Goal: Transaction & Acquisition: Book appointment/travel/reservation

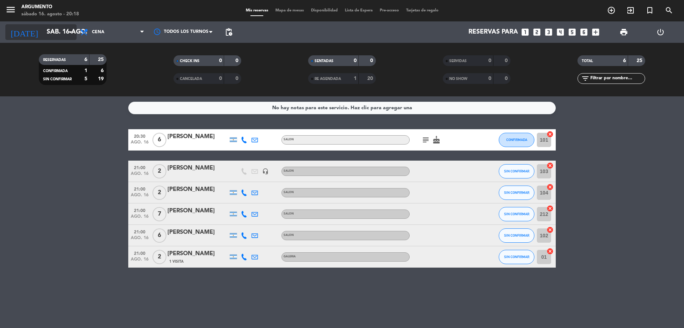
click at [62, 33] on input "sáb. 16 ago." at bounding box center [84, 32] width 83 height 14
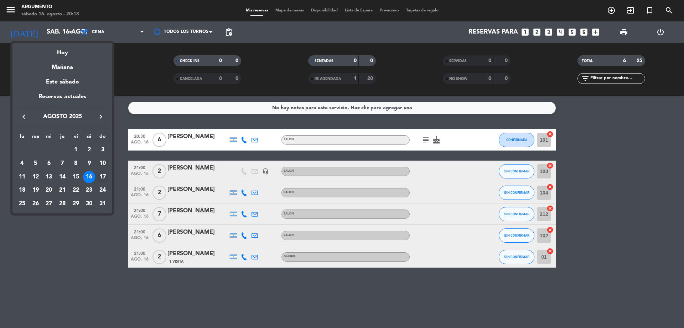
click at [104, 175] on div "17" at bounding box center [103, 177] width 12 height 12
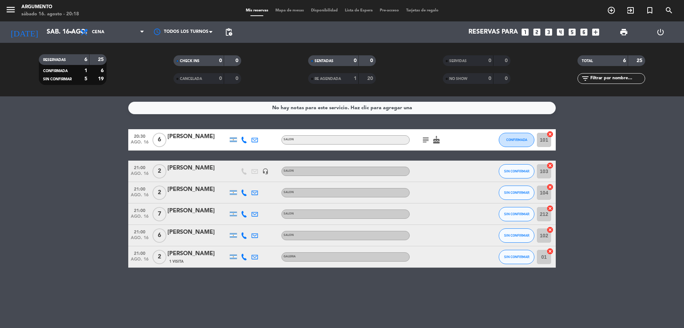
type input "dom. 17 ago."
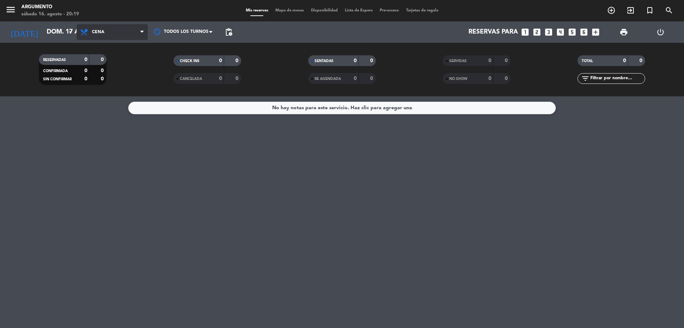
click at [109, 39] on span "Cena" at bounding box center [112, 32] width 71 height 16
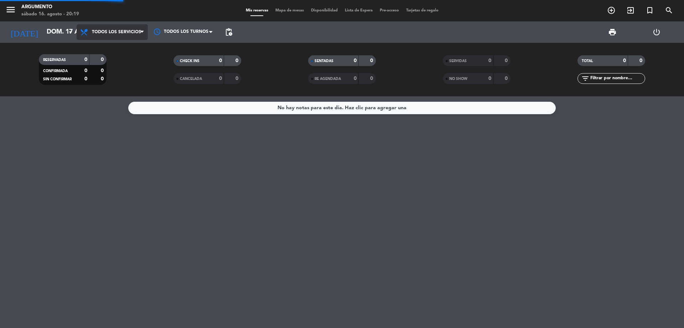
click at [116, 53] on div "menu Argumento [DATE] 16. agosto - 20:19 Mis reservas Mapa de mesas Disponibili…" at bounding box center [342, 48] width 684 height 96
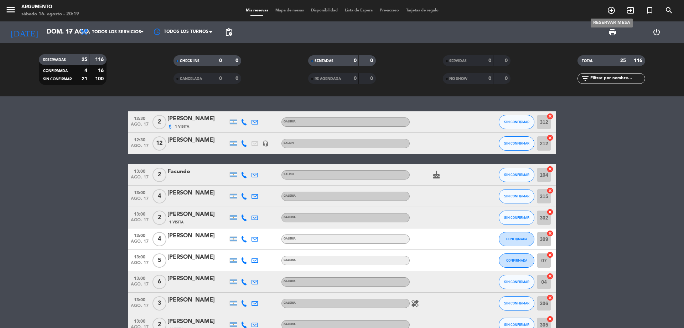
click at [610, 9] on icon "add_circle_outline" at bounding box center [611, 10] width 9 height 9
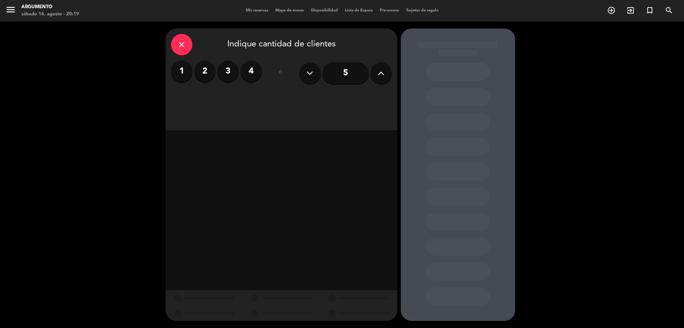
click at [352, 71] on input "5" at bounding box center [346, 72] width 46 height 21
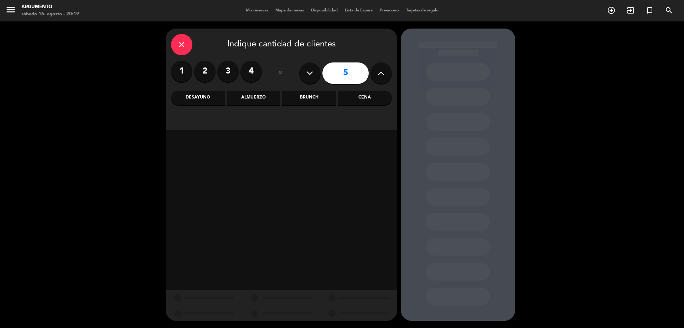
click at [378, 72] on icon at bounding box center [381, 73] width 7 height 11
click at [378, 71] on icon at bounding box center [381, 73] width 7 height 11
click at [379, 71] on icon at bounding box center [381, 73] width 7 height 11
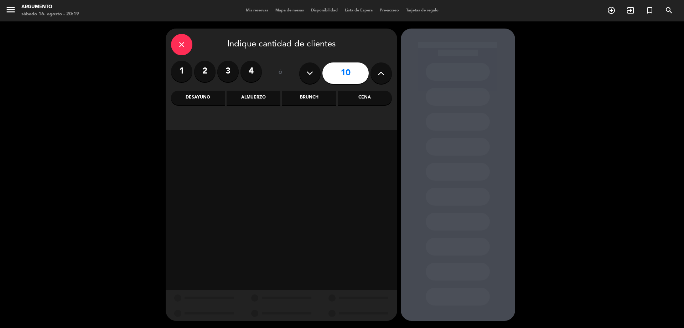
click at [380, 70] on icon at bounding box center [381, 73] width 7 height 11
click at [382, 69] on icon at bounding box center [381, 73] width 7 height 11
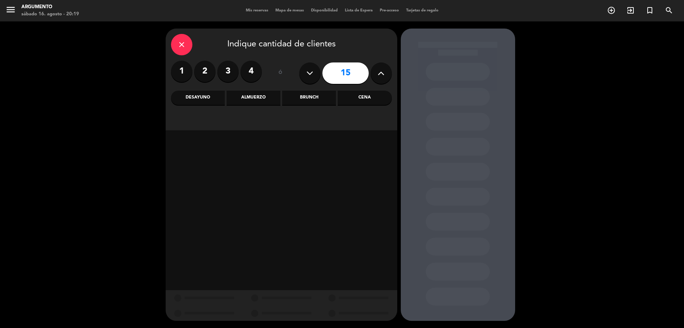
click at [382, 69] on icon at bounding box center [381, 73] width 7 height 11
type input "17"
click at [244, 102] on div "Almuerzo" at bounding box center [254, 98] width 54 height 14
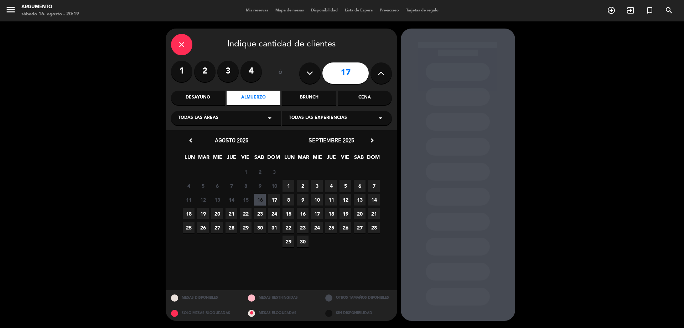
click at [274, 199] on span "17" at bounding box center [274, 200] width 12 height 12
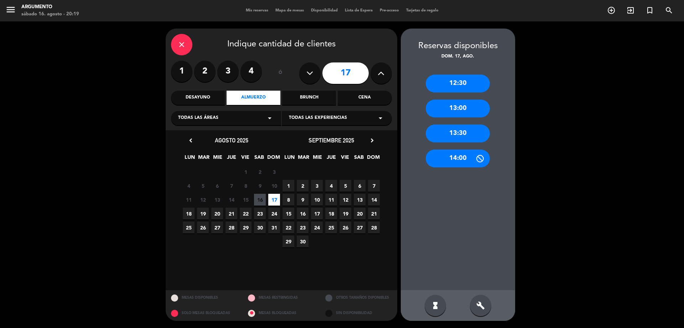
click at [442, 84] on div "12:30" at bounding box center [458, 83] width 64 height 18
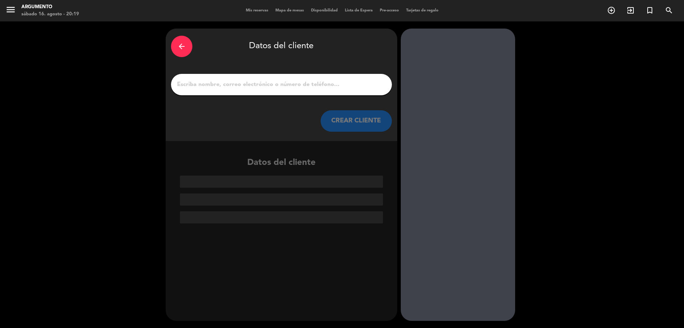
click at [355, 86] on input "1" at bounding box center [281, 84] width 210 height 10
type input "d"
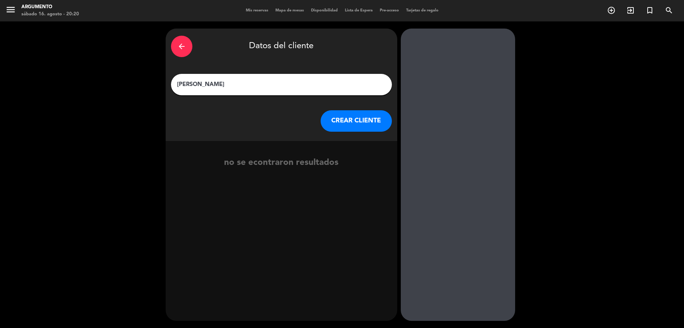
type input "[PERSON_NAME]"
click at [377, 119] on button "CREAR CLIENTE" at bounding box center [356, 120] width 71 height 21
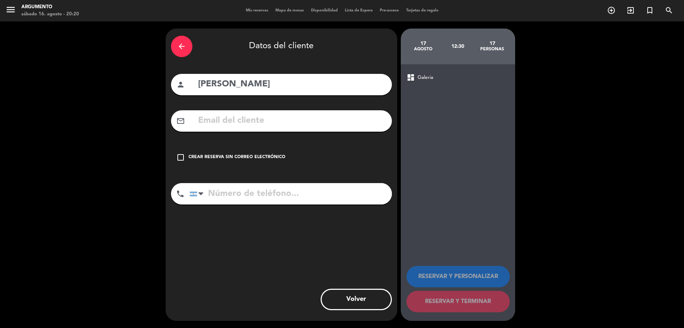
click at [192, 154] on div "Crear reserva sin correo electrónico" at bounding box center [237, 157] width 97 height 7
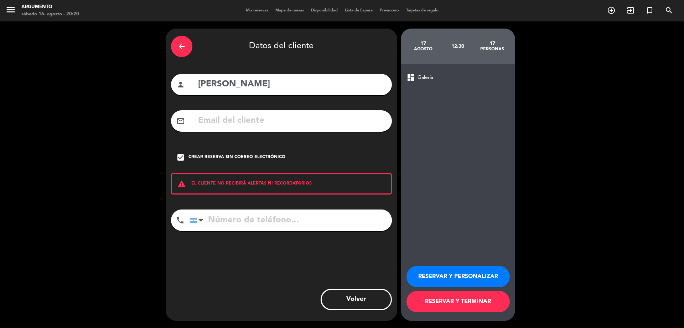
click at [450, 273] on button "RESERVAR Y PERSONALIZAR" at bounding box center [458, 276] width 103 height 21
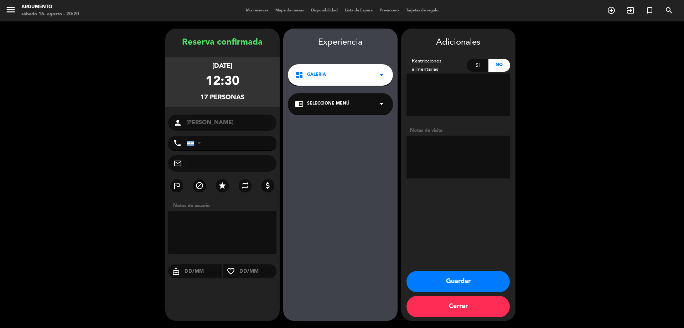
click at [333, 69] on div "dashboard Galeria arrow_drop_down" at bounding box center [340, 74] width 105 height 21
click at [331, 92] on div "Galeria" at bounding box center [341, 94] width 102 height 7
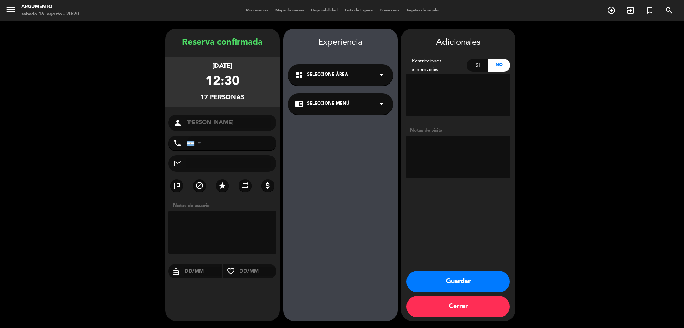
click at [323, 100] on div "chrome_reader_mode Seleccione Menú arrow_drop_down" at bounding box center [340, 103] width 105 height 21
click at [345, 127] on div "GALERIA" at bounding box center [340, 119] width 105 height 30
click at [345, 125] on div "GALERIA" at bounding box center [340, 123] width 91 height 7
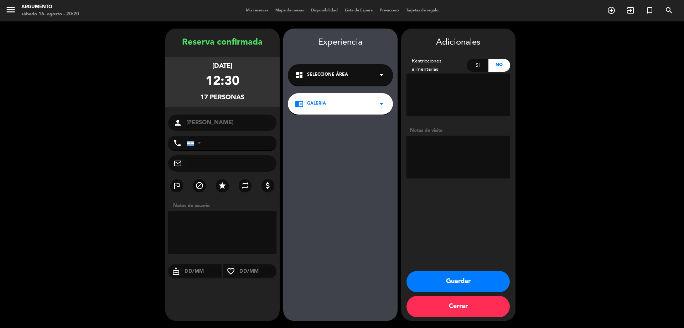
click at [439, 152] on textarea at bounding box center [459, 156] width 104 height 43
type textarea "Flia [PERSON_NAME] cocina"
click at [456, 274] on button "Guardar" at bounding box center [458, 280] width 103 height 21
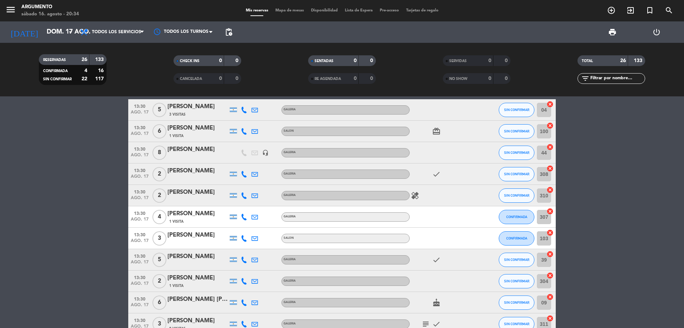
scroll to position [321, 0]
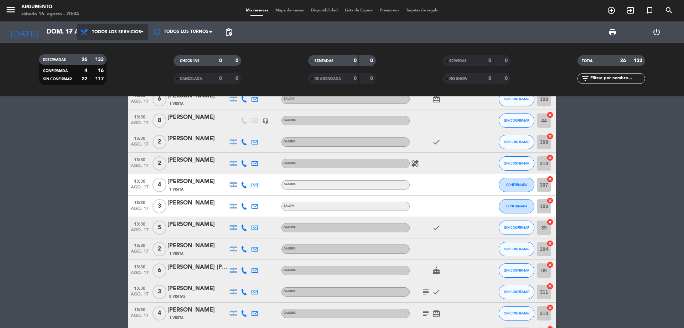
click at [123, 33] on span "Todos los servicios" at bounding box center [116, 32] width 49 height 5
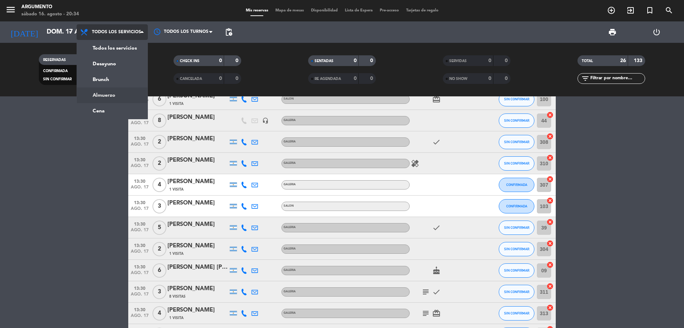
click at [127, 94] on div "menu Argumento [DATE] 16. agosto - 20:34 Mis reservas Mapa de mesas Disponibili…" at bounding box center [342, 48] width 684 height 96
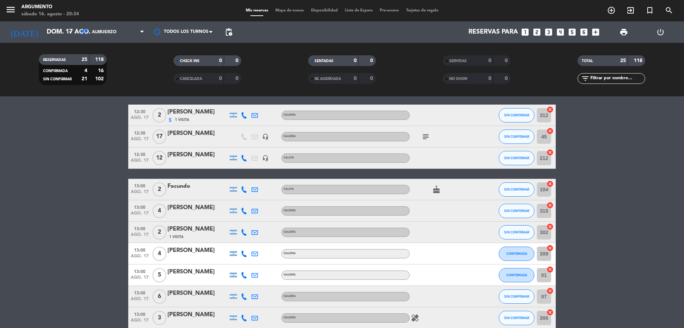
scroll to position [0, 0]
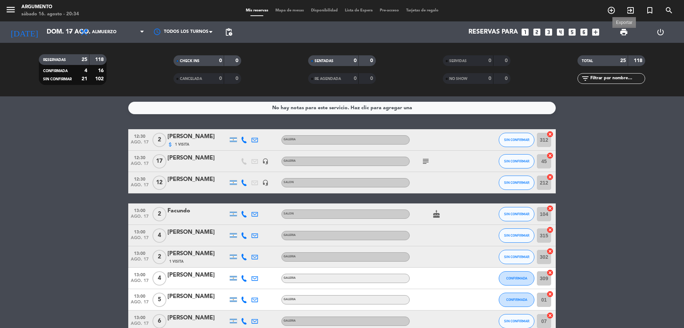
click at [622, 30] on span "print" at bounding box center [624, 32] width 9 height 9
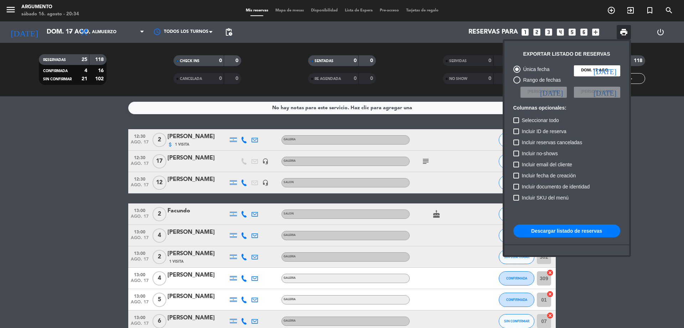
click at [542, 232] on button "Descargar listado de reservas" at bounding box center [567, 230] width 107 height 13
